Goal: Navigation & Orientation: Find specific page/section

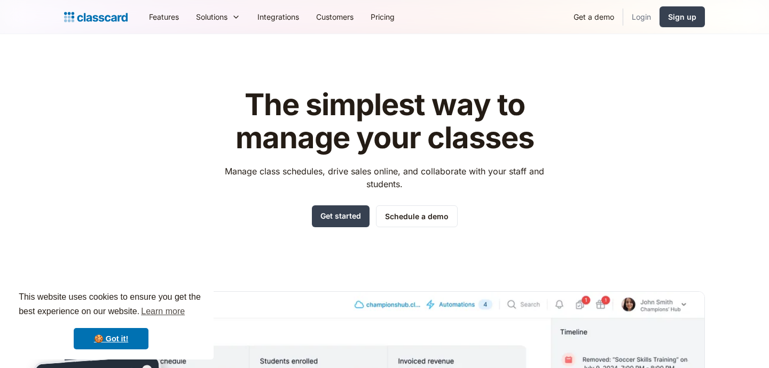
click at [636, 18] on link "Login" at bounding box center [641, 17] width 36 height 24
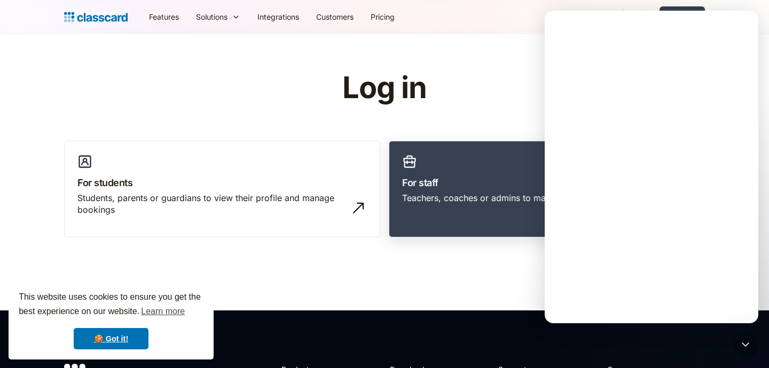
click at [459, 182] on h3 "For staff" at bounding box center [546, 183] width 289 height 14
